Goal: Task Accomplishment & Management: Manage account settings

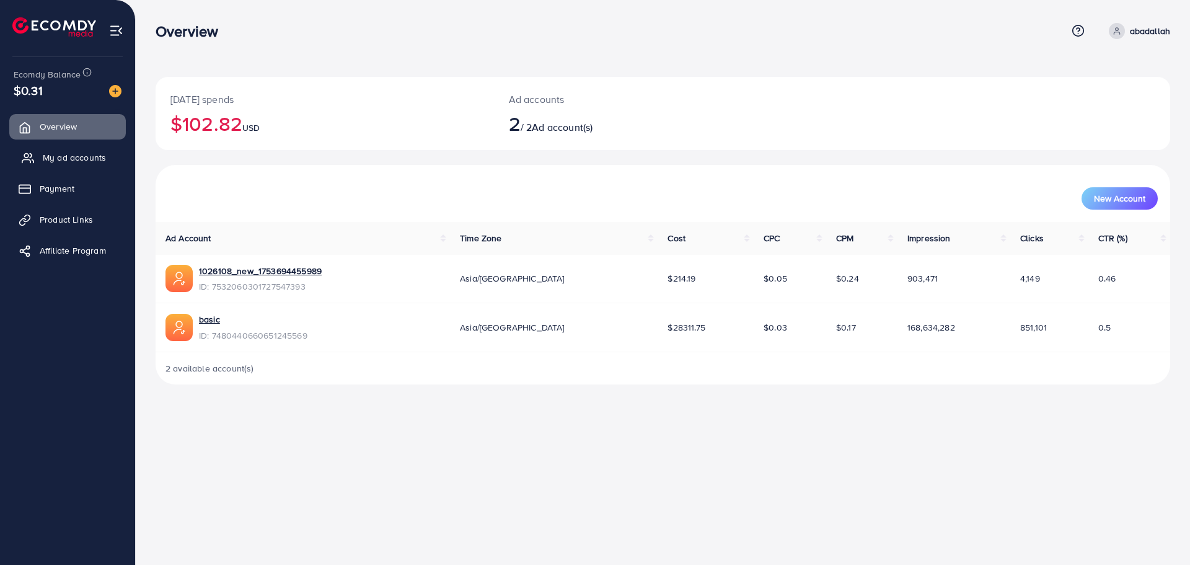
click at [93, 160] on span "My ad accounts" at bounding box center [74, 157] width 63 height 12
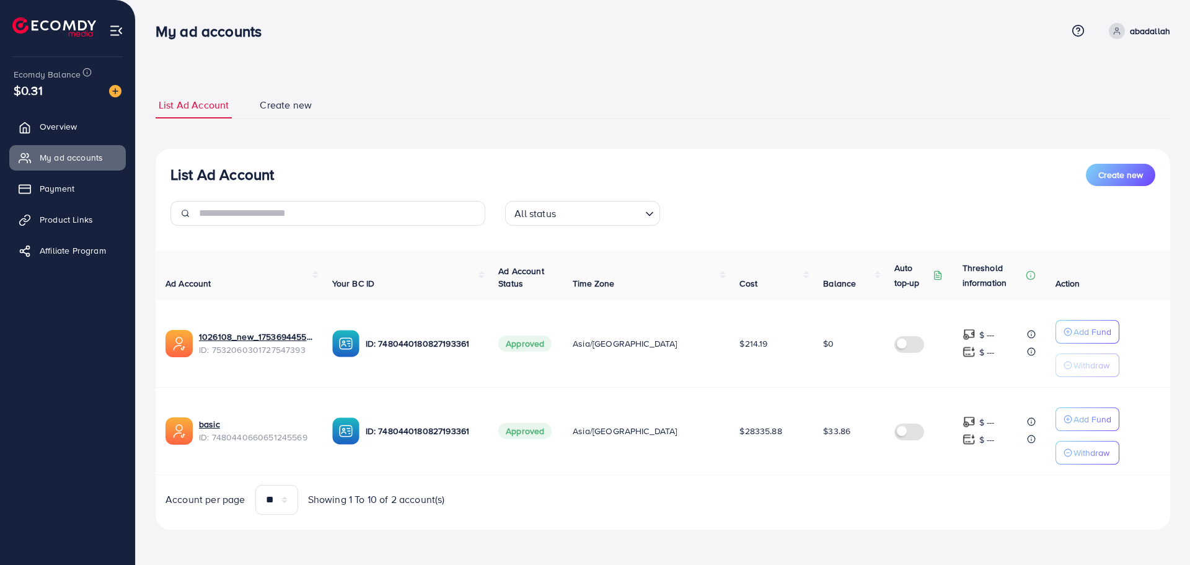
click at [818, 345] on td "$0" at bounding box center [848, 343] width 71 height 87
click at [824, 432] on span "$33.86" at bounding box center [836, 431] width 27 height 12
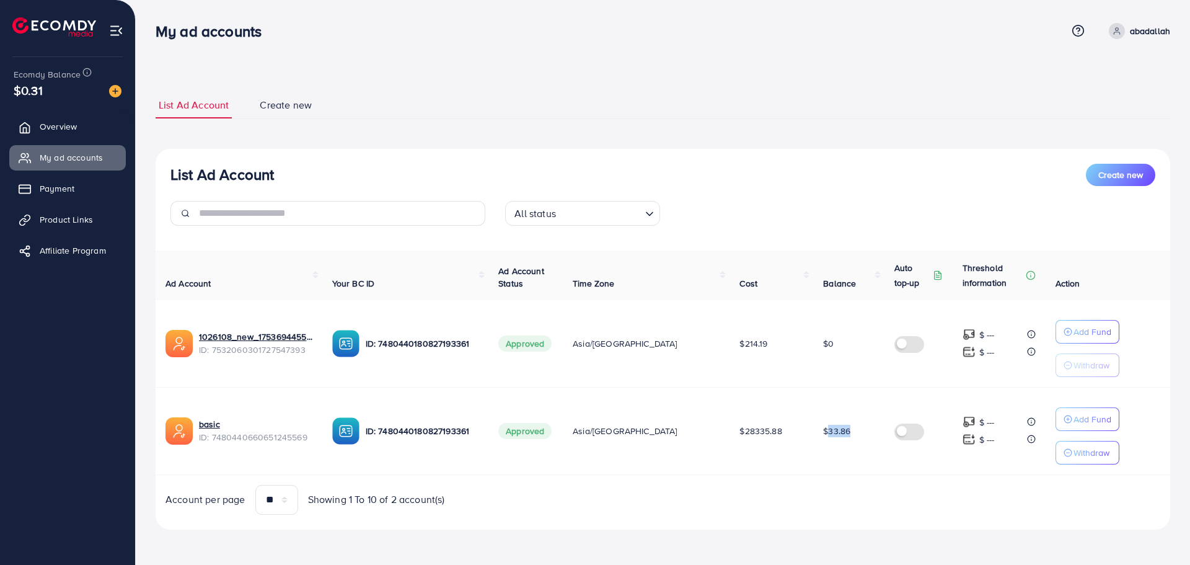
click at [824, 432] on span "$33.86" at bounding box center [836, 431] width 27 height 12
click at [821, 456] on td "$33.86" at bounding box center [848, 430] width 71 height 87
click at [823, 436] on span "$33.86" at bounding box center [836, 431] width 27 height 12
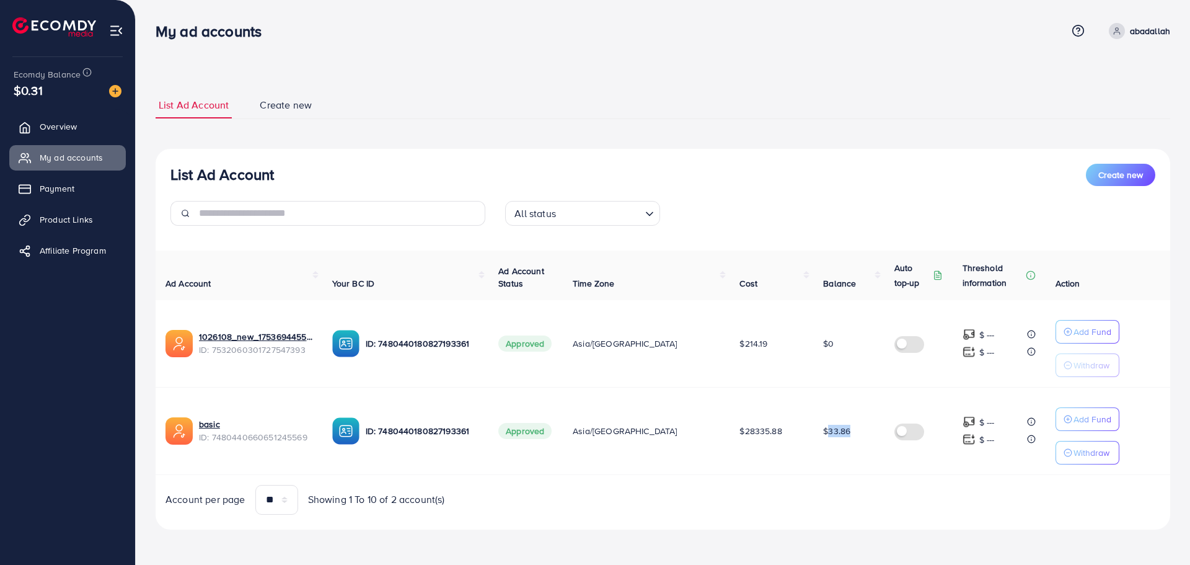
click at [814, 457] on td "$33.86" at bounding box center [848, 430] width 71 height 87
click at [814, 442] on td "$33.86" at bounding box center [848, 430] width 71 height 87
click at [813, 452] on td "$33.86" at bounding box center [848, 430] width 71 height 87
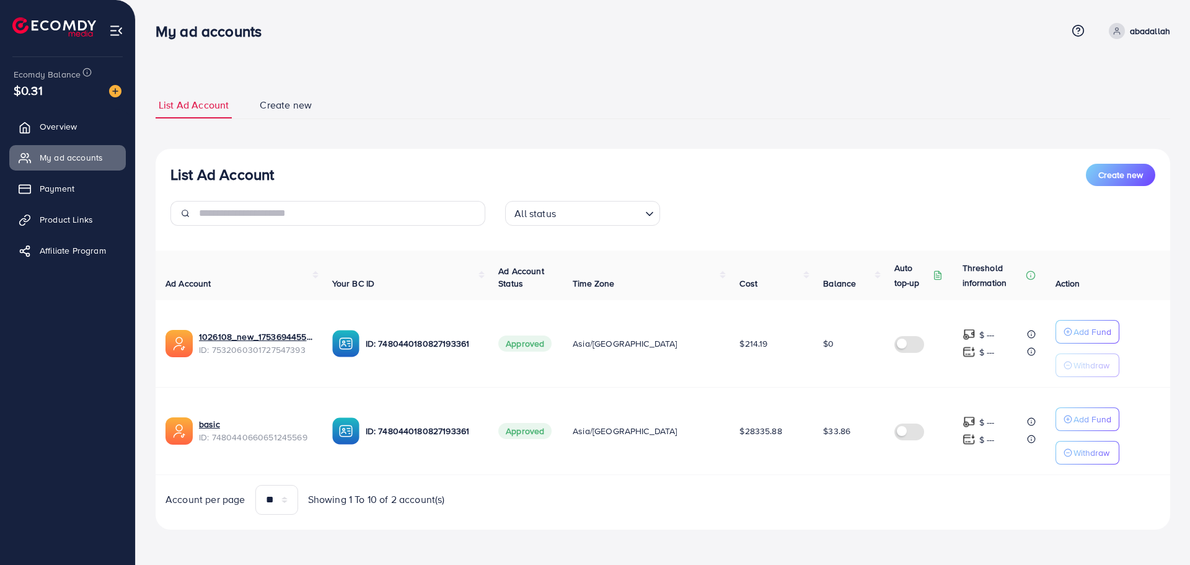
click at [813, 448] on td "$33.86" at bounding box center [848, 430] width 71 height 87
click at [813, 450] on td "$33.86" at bounding box center [848, 430] width 71 height 87
drag, startPoint x: 792, startPoint y: 121, endPoint x: 862, endPoint y: 515, distance: 399.7
click at [862, 515] on div "List Ad Account Create new List Ad Account Create new All status Loading... Ad …" at bounding box center [663, 311] width 1015 height 438
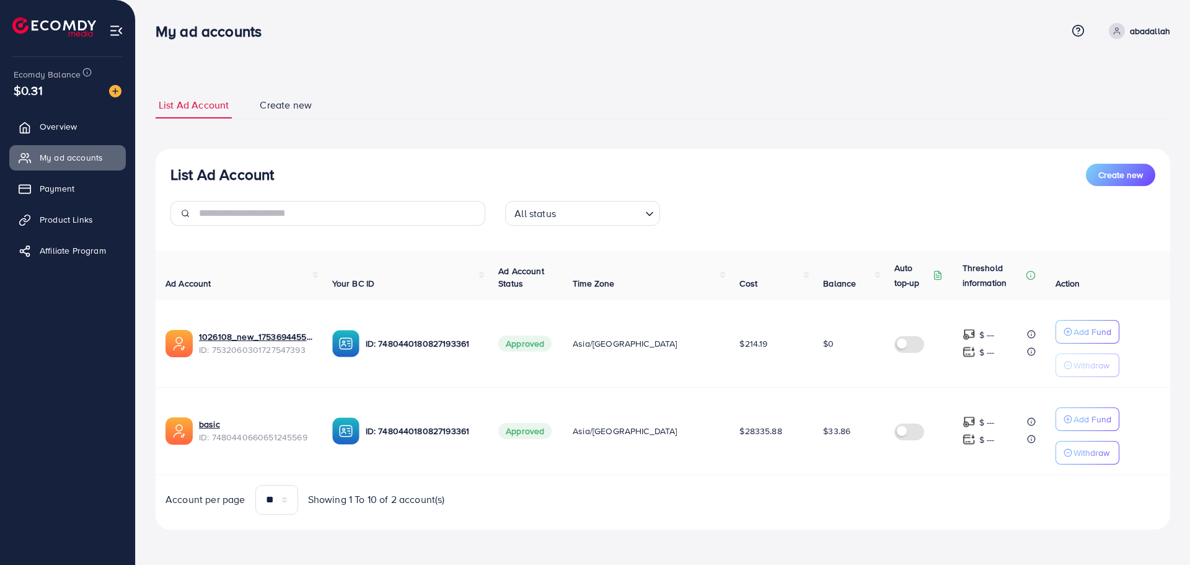
click at [863, 515] on div "List Ad Account Create new All status Loading... Ad Account Your BC ID Ad Accou…" at bounding box center [663, 339] width 1015 height 381
drag, startPoint x: 932, startPoint y: 527, endPoint x: 571, endPoint y: 14, distance: 627.8
click at [571, 14] on div "My ad accounts Help Center Contact Support Term and policy About Us abadallah P…" at bounding box center [595, 282] width 1190 height 564
drag, startPoint x: 156, startPoint y: 20, endPoint x: 865, endPoint y: 484, distance: 847.5
click at [865, 484] on div "My ad accounts Help Center Contact Support Term and policy About Us abadallah P…" at bounding box center [595, 282] width 1190 height 564
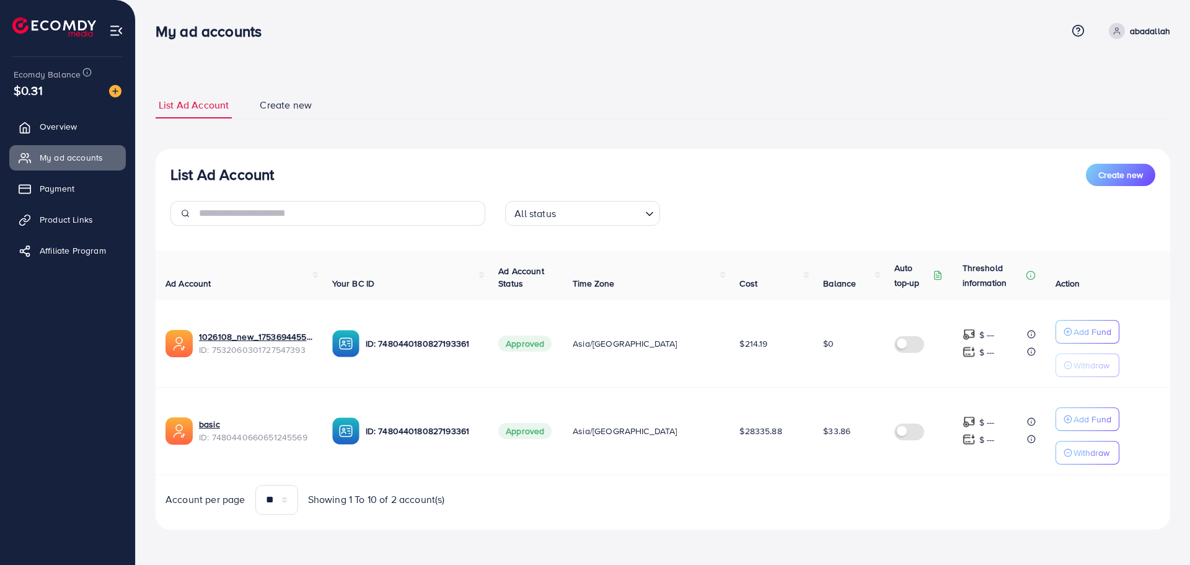
click at [865, 485] on div "Account per page ** ** ** *** Showing 1 To 10 of 2 account(s)" at bounding box center [663, 500] width 1034 height 30
drag, startPoint x: 945, startPoint y: 518, endPoint x: 159, endPoint y: 21, distance: 929.6
click at [159, 21] on div "My ad accounts Help Center Contact Support Term and policy About Us abadallah P…" at bounding box center [595, 282] width 1190 height 564
click at [157, 19] on div "My ad accounts Help Center Contact Support Term and policy About Us abadallah P…" at bounding box center [663, 30] width 1015 height 33
drag, startPoint x: 154, startPoint y: 19, endPoint x: 974, endPoint y: 482, distance: 942.5
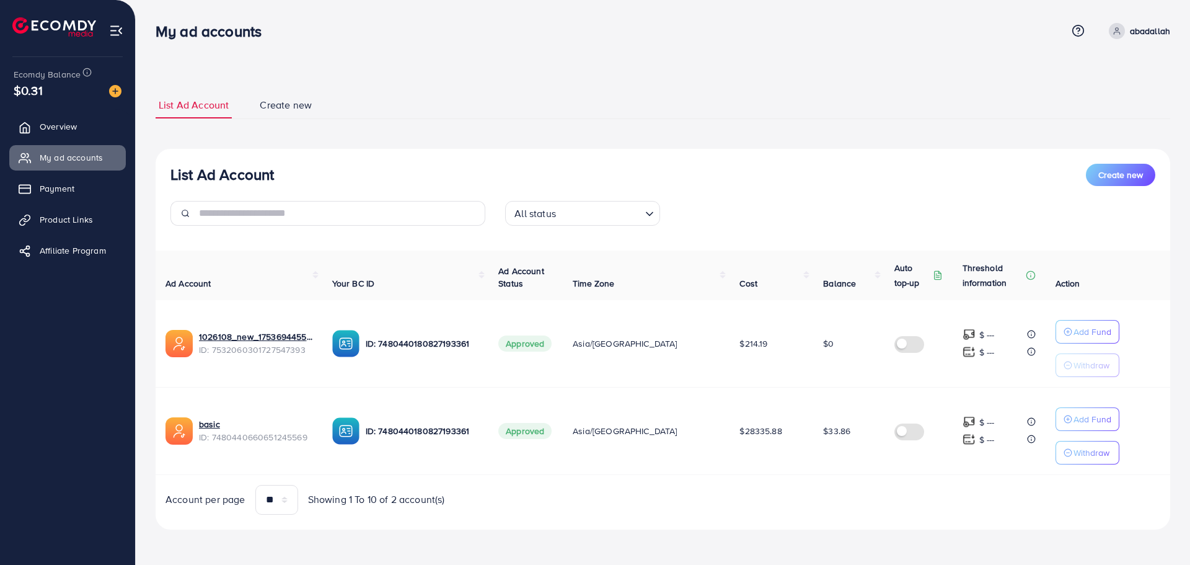
click at [974, 482] on div "List Ad Account Create new List Ad Account Create new All status Loading... Ad …" at bounding box center [663, 282] width 1054 height 564
click at [974, 482] on div "Ad Account Your BC ID Ad Account Status Time Zone Cost Balance Auto top-up Thre…" at bounding box center [663, 382] width 1015 height 264
drag, startPoint x: 1028, startPoint y: 505, endPoint x: 149, endPoint y: 37, distance: 995.1
click at [149, 37] on div "My ad accounts Help Center Contact Support Term and policy About Us abadallah P…" at bounding box center [595, 282] width 1190 height 564
click at [149, 34] on div "My ad accounts" at bounding box center [214, 31] width 136 height 18
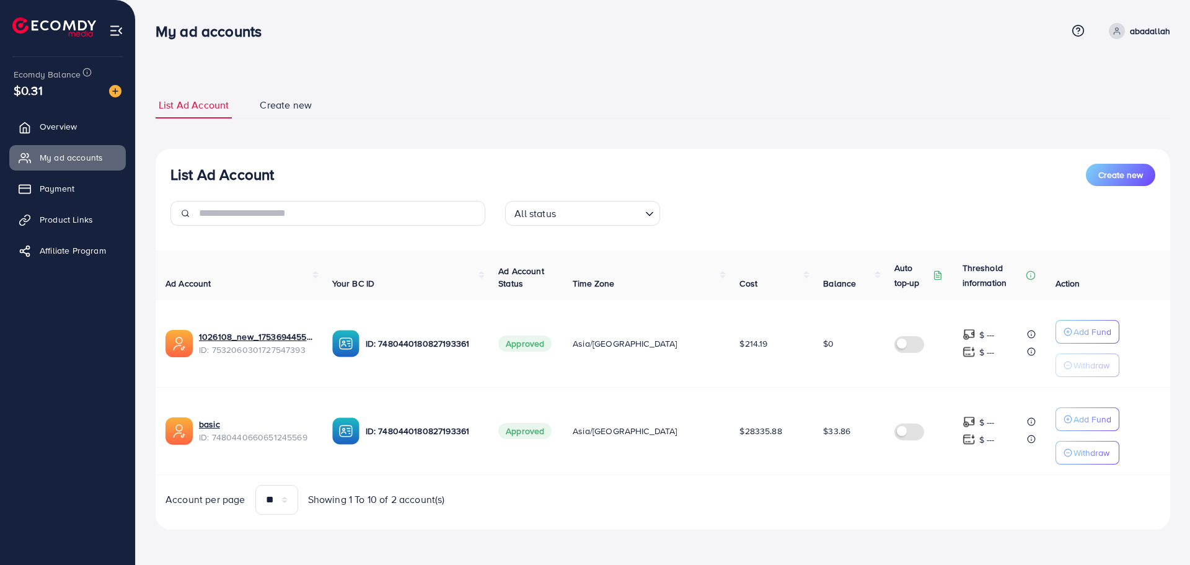
drag, startPoint x: 149, startPoint y: 27, endPoint x: 911, endPoint y: 478, distance: 885.0
click at [910, 478] on div "My ad accounts Help Center Contact Support Term and policy About Us abadallah P…" at bounding box center [595, 282] width 1190 height 564
click at [911, 478] on div "Ad Account Your BC ID Ad Account Status Time Zone Cost Balance Auto top-up Thre…" at bounding box center [663, 382] width 1015 height 264
drag, startPoint x: 1006, startPoint y: 509, endPoint x: 144, endPoint y: 40, distance: 981.5
click at [144, 40] on div "List Ad Account Create new List Ad Account Create new All status Loading... Ad …" at bounding box center [663, 282] width 1054 height 564
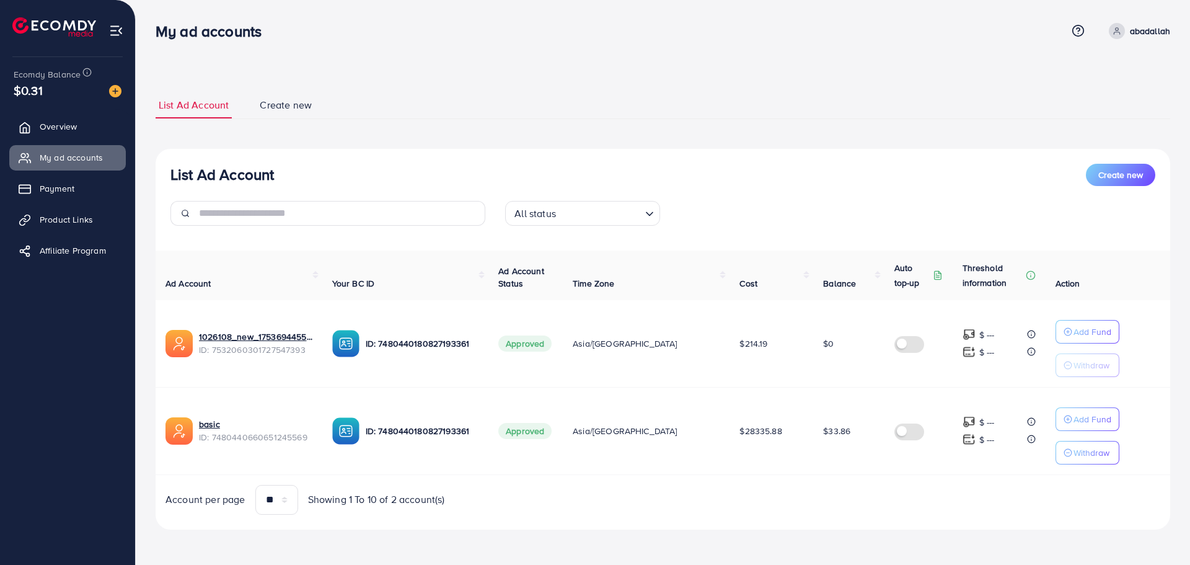
click at [146, 32] on div "My ad accounts" at bounding box center [214, 31] width 136 height 18
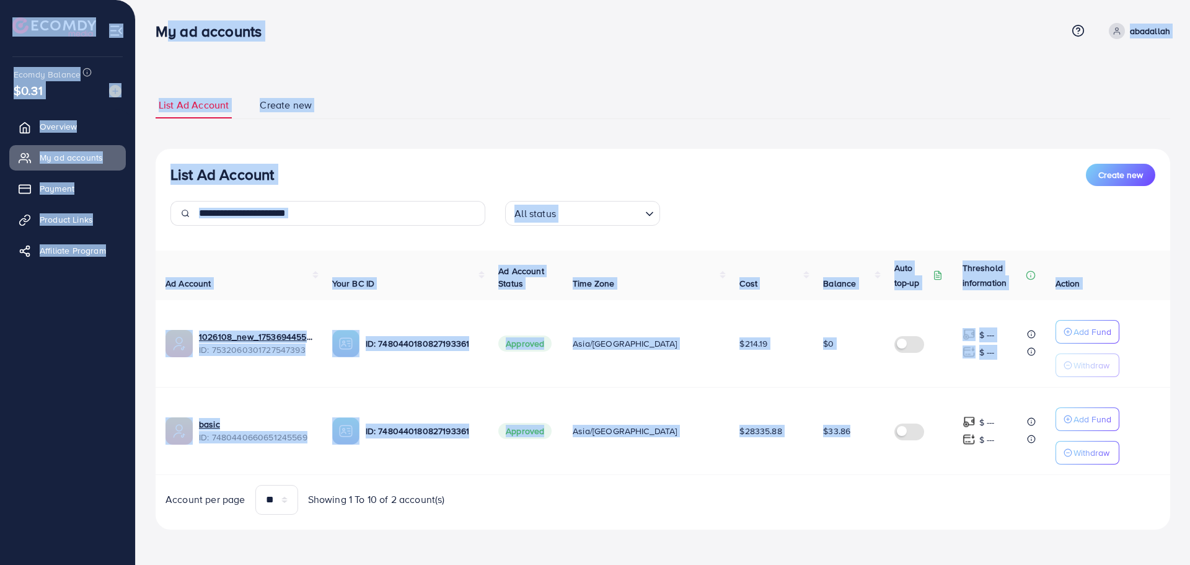
drag, startPoint x: 146, startPoint y: 22, endPoint x: 875, endPoint y: 467, distance: 854.8
click at [875, 467] on div "My ad accounts Help Center Contact Support Term and policy About Us abadallah P…" at bounding box center [595, 282] width 1190 height 564
click at [884, 467] on td at bounding box center [918, 430] width 68 height 87
drag, startPoint x: 965, startPoint y: 501, endPoint x: 159, endPoint y: 24, distance: 937.0
click at [159, 24] on div "My ad accounts Help Center Contact Support Term and policy About Us abadallah P…" at bounding box center [595, 282] width 1190 height 564
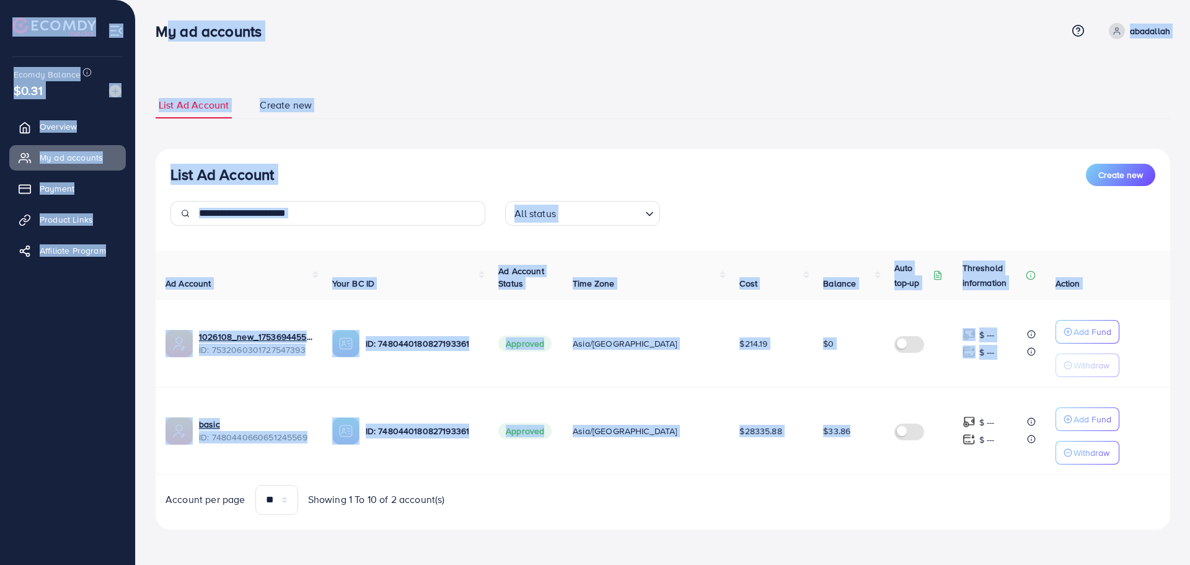
click at [159, 24] on h3 "My ad accounts" at bounding box center [214, 31] width 116 height 18
drag, startPoint x: 155, startPoint y: 20, endPoint x: 984, endPoint y: 469, distance: 942.9
click at [985, 469] on div "List Ad Account Create new List Ad Account Create new All status Loading... Ad …" at bounding box center [663, 282] width 1054 height 564
click at [984, 469] on td "$ --- $ ---" at bounding box center [999, 430] width 93 height 87
drag, startPoint x: 995, startPoint y: 487, endPoint x: 154, endPoint y: 35, distance: 955.0
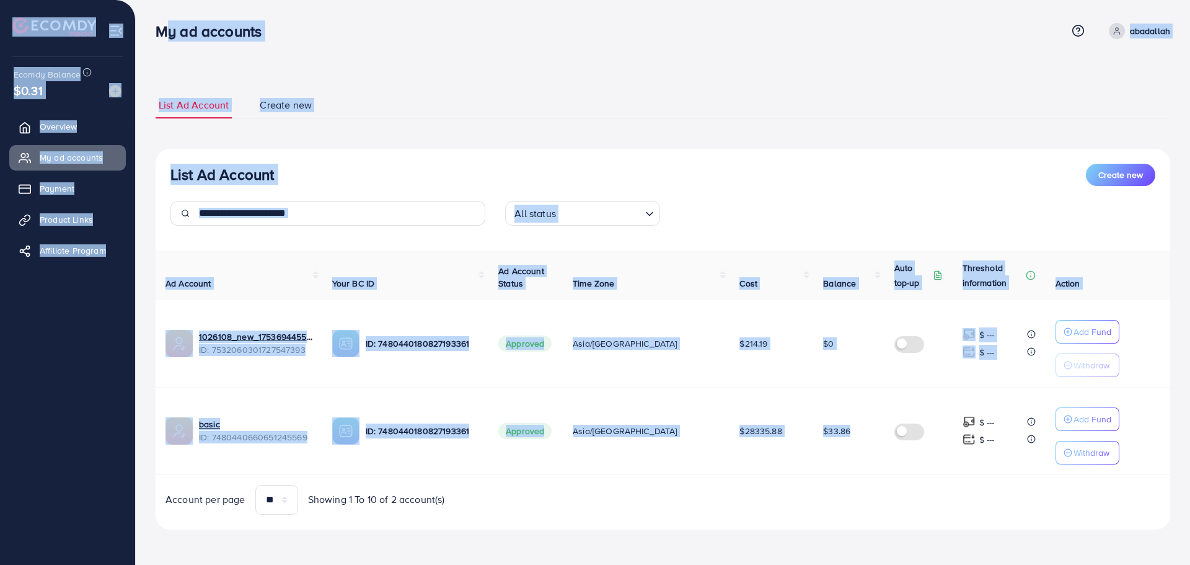
click at [154, 35] on div "My ad accounts Help Center Contact Support Term and policy About Us abadallah P…" at bounding box center [595, 282] width 1190 height 564
click at [154, 35] on div "My ad accounts" at bounding box center [214, 31] width 136 height 18
drag, startPoint x: 154, startPoint y: 35, endPoint x: 942, endPoint y: 545, distance: 938.5
click at [942, 545] on div "My ad accounts Help Center Contact Support Term and policy About Us abadallah P…" at bounding box center [595, 282] width 1190 height 564
click at [942, 532] on div "List Ad Account Create new List Ad Account Create new All status Loading... Ad …" at bounding box center [663, 310] width 1015 height 467
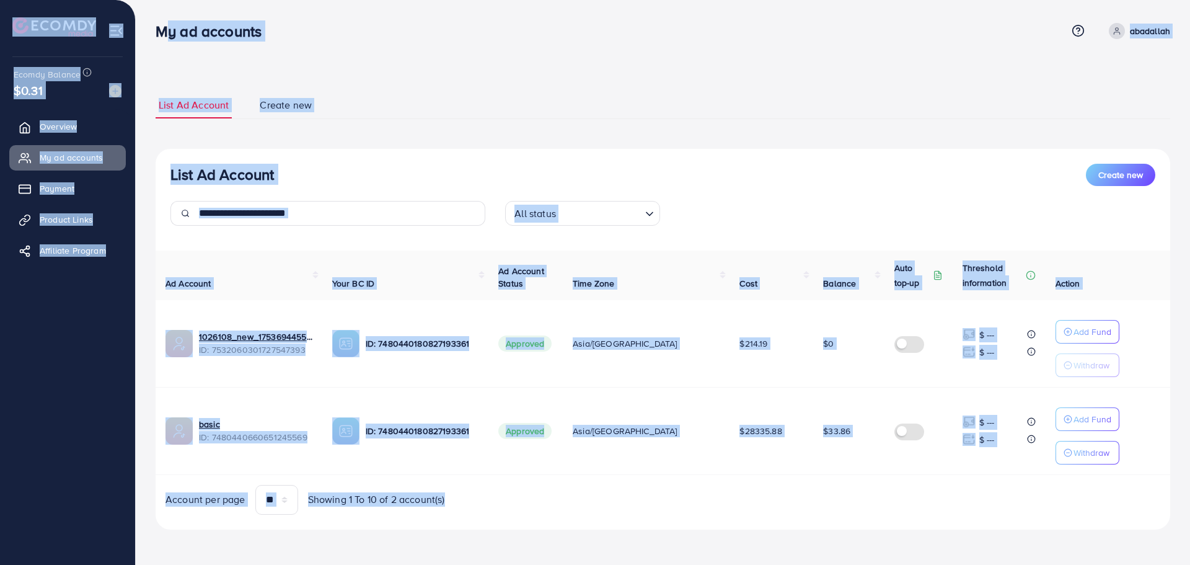
drag, startPoint x: 819, startPoint y: 443, endPoint x: 148, endPoint y: 35, distance: 785.4
click at [148, 35] on div "My ad accounts Help Center Contact Support Term and policy About Us abadallah P…" at bounding box center [595, 282] width 1190 height 564
click at [148, 29] on div "My ad accounts" at bounding box center [214, 31] width 136 height 18
drag, startPoint x: 148, startPoint y: 25, endPoint x: 865, endPoint y: 535, distance: 879.6
click at [864, 539] on div "My ad accounts Help Center Contact Support Term and policy About Us abadallah P…" at bounding box center [595, 282] width 1190 height 564
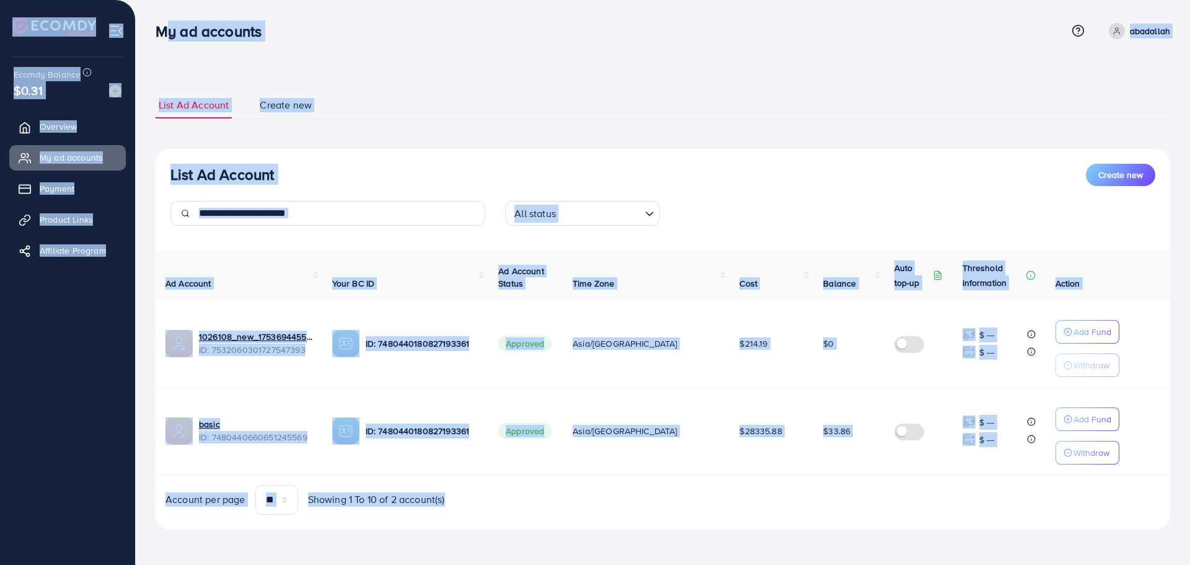
click at [865, 535] on div "List Ad Account Create new List Ad Account Create new All status Loading... Ad …" at bounding box center [663, 310] width 1015 height 467
drag, startPoint x: 729, startPoint y: 421, endPoint x: 156, endPoint y: 48, distance: 683.8
click at [156, 48] on div "My ad accounts Help Center Contact Support Term and policy About Us abadallah P…" at bounding box center [595, 282] width 1190 height 564
click at [156, 46] on div "My ad accounts Help Center Contact Support Term and policy About Us abadallah P…" at bounding box center [663, 30] width 1015 height 33
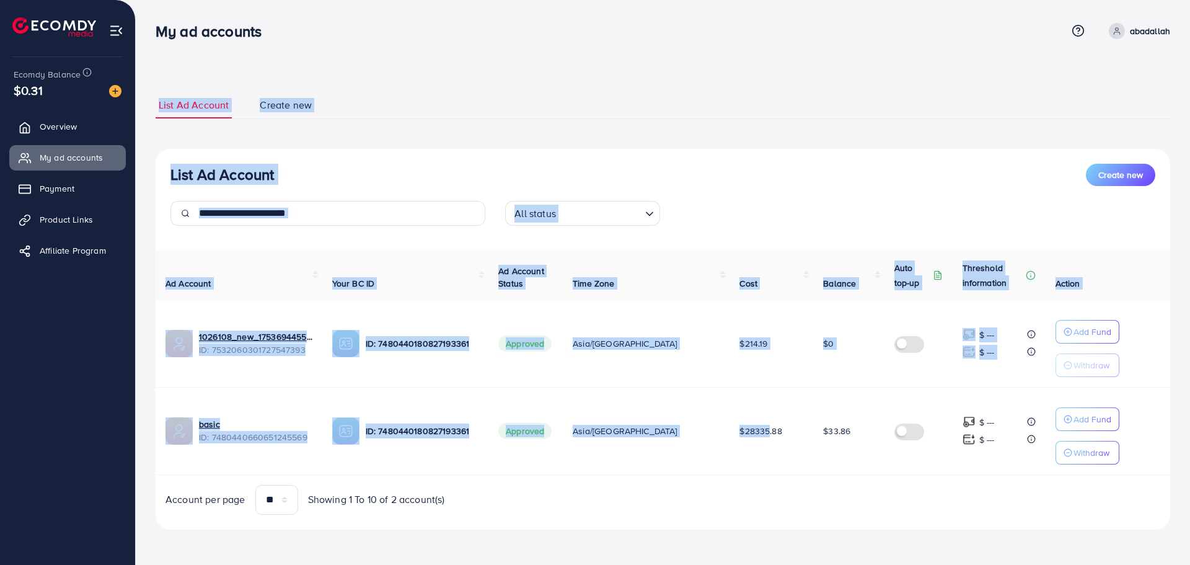
drag, startPoint x: 154, startPoint y: 42, endPoint x: 762, endPoint y: 472, distance: 745.6
click at [744, 465] on div "List Ad Account Create new List Ad Account Create new All status Loading... Ad …" at bounding box center [663, 282] width 1054 height 564
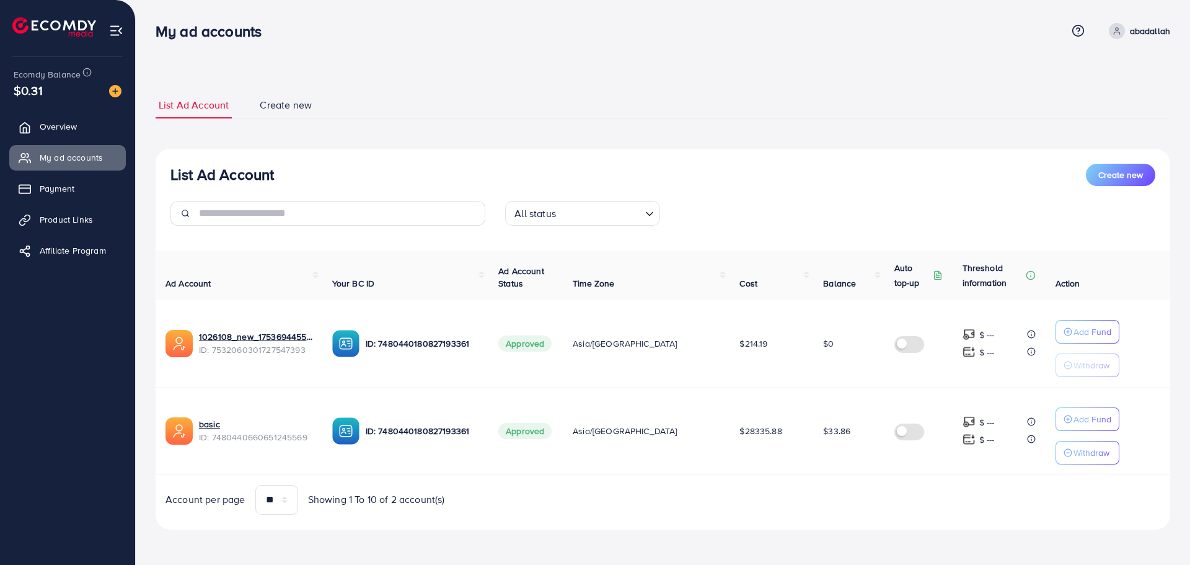
click at [773, 475] on div "Ad Account Your BC ID Ad Account Status Time Zone Cost Balance Auto top-up Thre…" at bounding box center [663, 382] width 1015 height 264
drag, startPoint x: 887, startPoint y: 519, endPoint x: 156, endPoint y: 23, distance: 883.4
click at [156, 23] on div "My ad accounts Help Center Contact Support Term and policy About Us abadallah P…" at bounding box center [595, 282] width 1190 height 564
click at [156, 22] on h3 "My ad accounts" at bounding box center [214, 31] width 116 height 18
drag, startPoint x: 148, startPoint y: 12, endPoint x: 909, endPoint y: 511, distance: 909.9
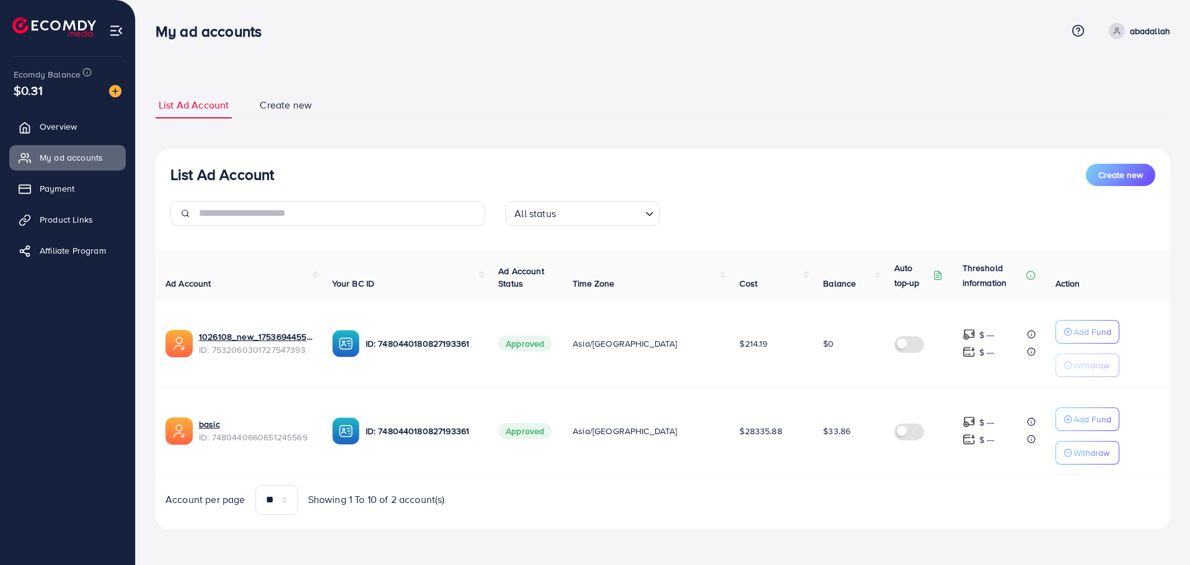
click at [908, 511] on div "List Ad Account Create new List Ad Account Create new All status Loading... Ad …" at bounding box center [663, 282] width 1054 height 564
click at [909, 511] on div "Account per page ** ** ** *** Showing 1 To 10 of 2 account(s)" at bounding box center [663, 500] width 1034 height 30
drag, startPoint x: 879, startPoint y: 477, endPoint x: 157, endPoint y: 23, distance: 853.6
click at [157, 23] on div "My ad accounts Help Center Contact Support Term and policy About Us abadallah P…" at bounding box center [595, 282] width 1190 height 564
click at [157, 23] on h3 "My ad accounts" at bounding box center [214, 31] width 116 height 18
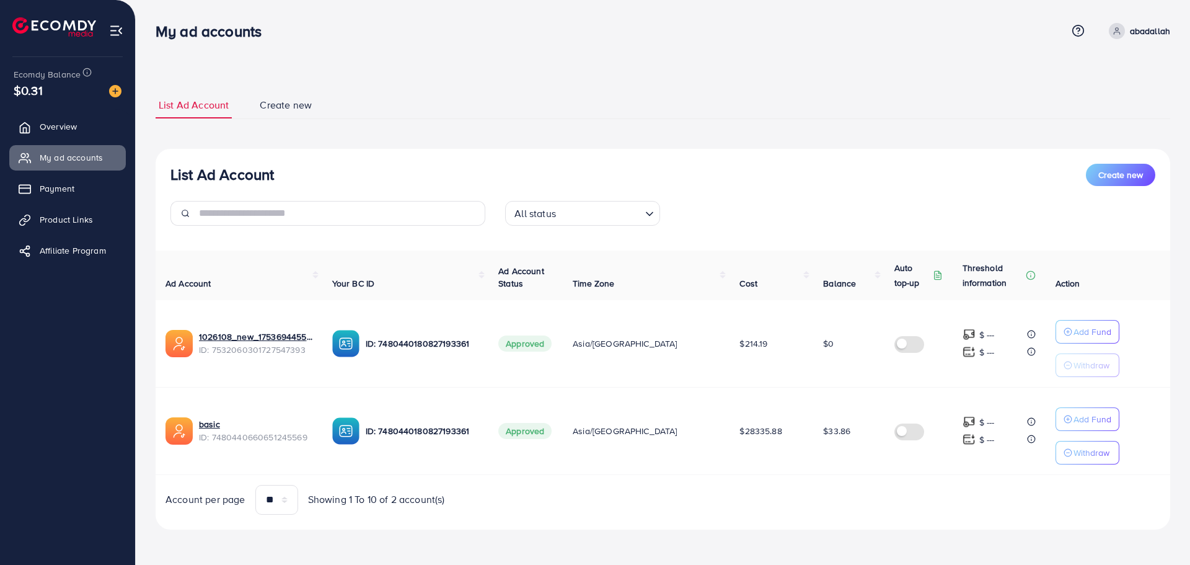
drag, startPoint x: 154, startPoint y: 20, endPoint x: 931, endPoint y: 483, distance: 904.3
click at [914, 481] on div "List Ad Account Create new List Ad Account Create new All status Loading... Ad …" at bounding box center [663, 282] width 1054 height 564
click at [931, 483] on div "Ad Account Your BC ID Ad Account Status Time Zone Cost Balance Auto top-up Thre…" at bounding box center [663, 382] width 1015 height 264
drag, startPoint x: 532, startPoint y: 243, endPoint x: 156, endPoint y: 19, distance: 437.2
click at [156, 19] on div "My ad accounts Help Center Contact Support Term and policy About Us abadallah P…" at bounding box center [595, 282] width 1190 height 564
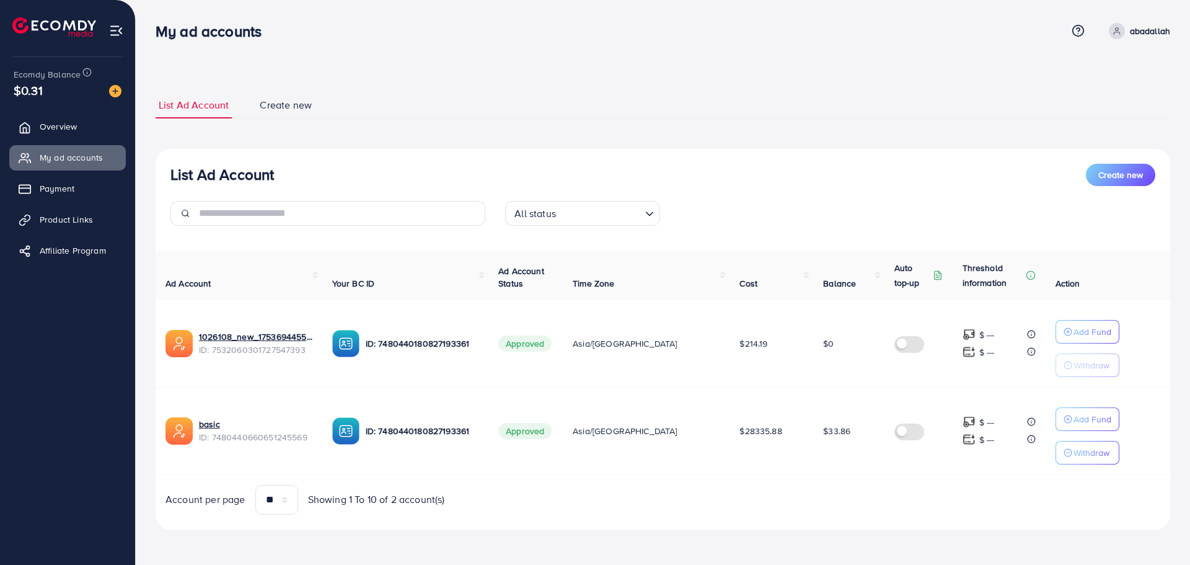
click at [156, 19] on div "My ad accounts Help Center Contact Support Term and policy About Us abadallah P…" at bounding box center [663, 30] width 1015 height 33
drag, startPoint x: 195, startPoint y: 49, endPoint x: 874, endPoint y: 493, distance: 811.4
click at [874, 493] on div "My ad accounts Help Center Contact Support Term and policy About Us abadallah P…" at bounding box center [595, 282] width 1190 height 564
click at [875, 493] on div "Account per page ** ** ** *** Showing 1 To 10 of 2 account(s)" at bounding box center [663, 500] width 1034 height 30
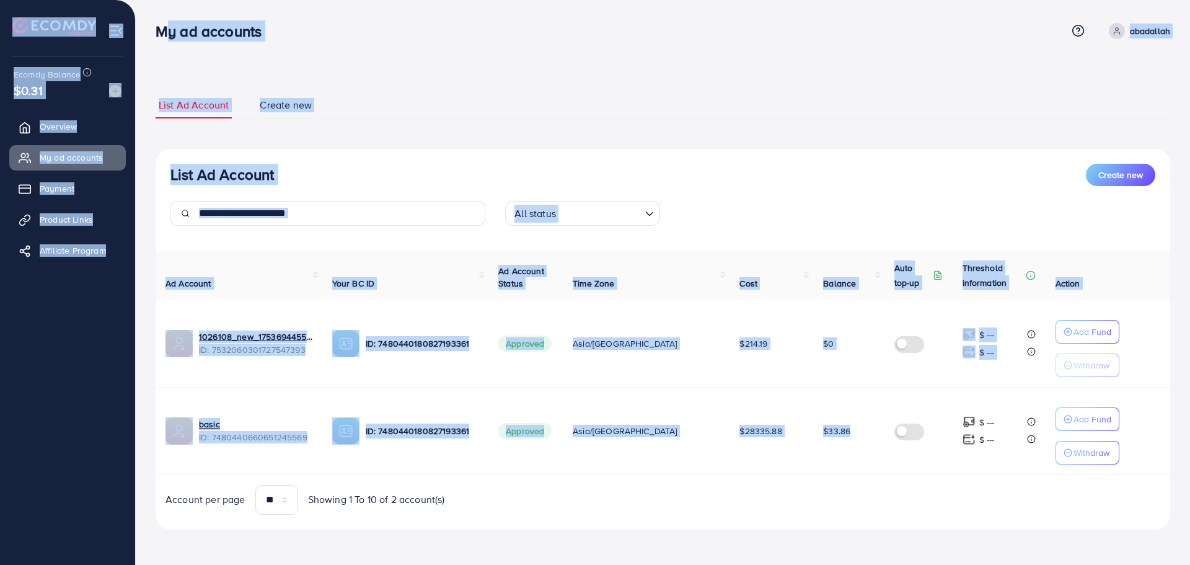
drag, startPoint x: 763, startPoint y: 434, endPoint x: 151, endPoint y: 27, distance: 734.9
click at [151, 27] on div "My ad accounts Help Center Contact Support Term and policy About Us abadallah P…" at bounding box center [595, 282] width 1190 height 564
click at [151, 27] on div "My ad accounts" at bounding box center [214, 31] width 136 height 18
